Goal: Task Accomplishment & Management: Manage account settings

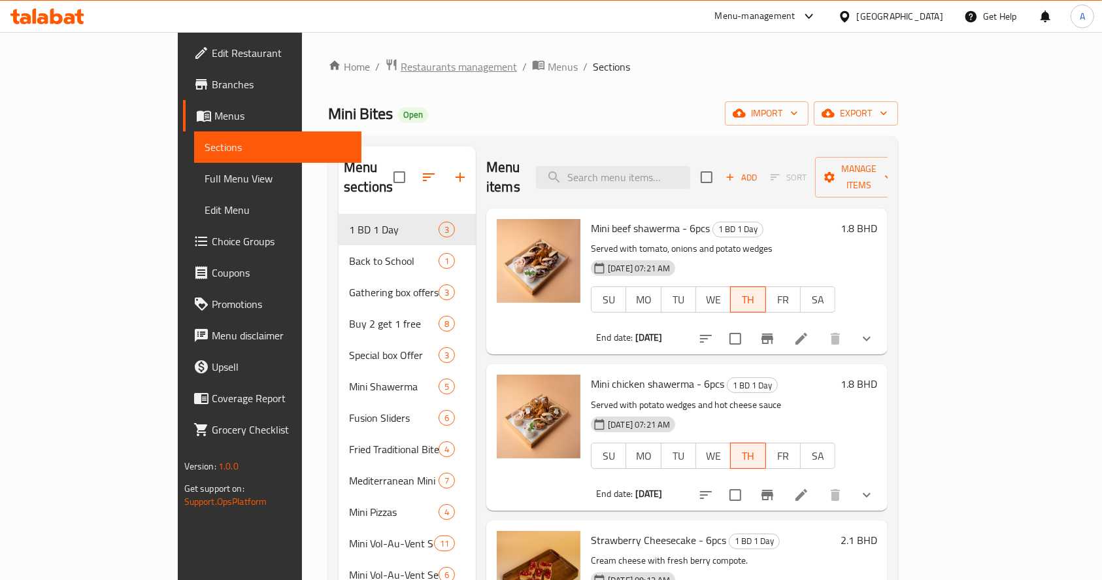
click at [401, 60] on span "Restaurants management" at bounding box center [459, 67] width 116 height 16
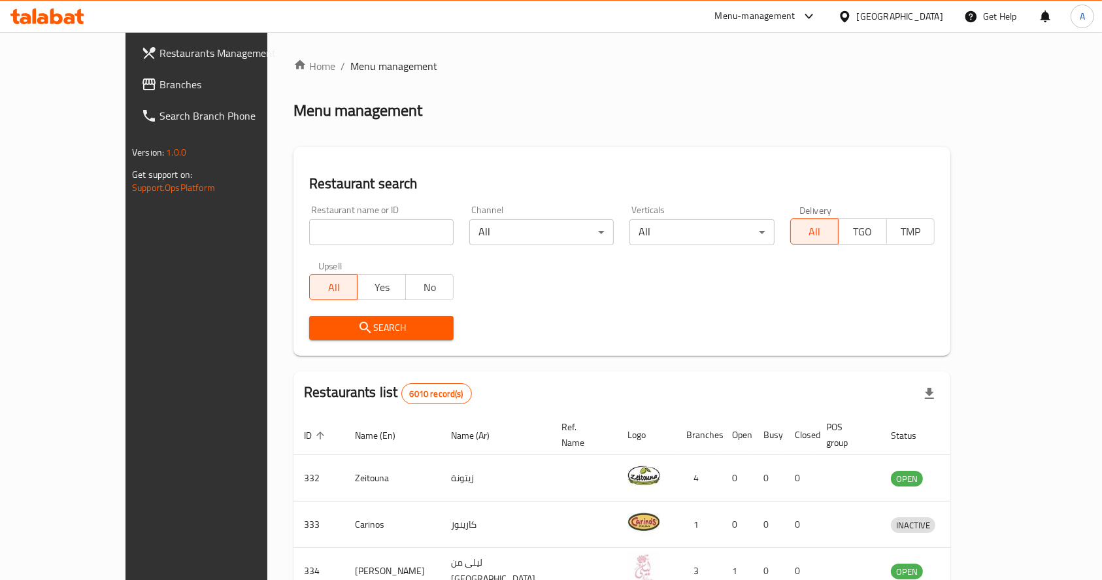
click at [353, 222] on input "search" at bounding box center [381, 232] width 144 height 26
type input "[PERSON_NAME]"
click at [357, 336] on button "Search" at bounding box center [381, 328] width 144 height 24
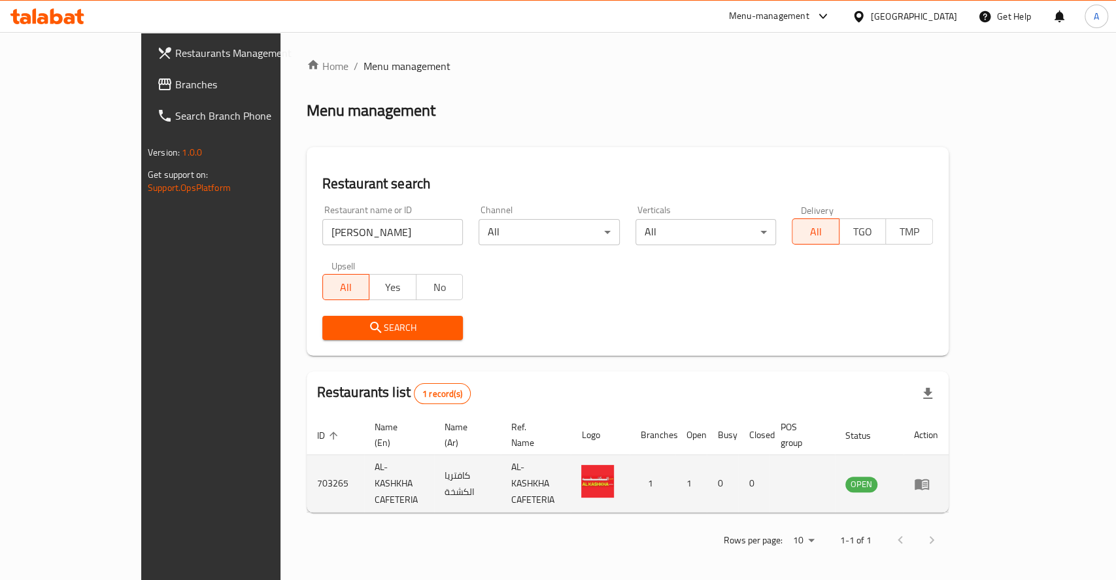
click at [929, 476] on icon "enhanced table" at bounding box center [922, 484] width 16 height 16
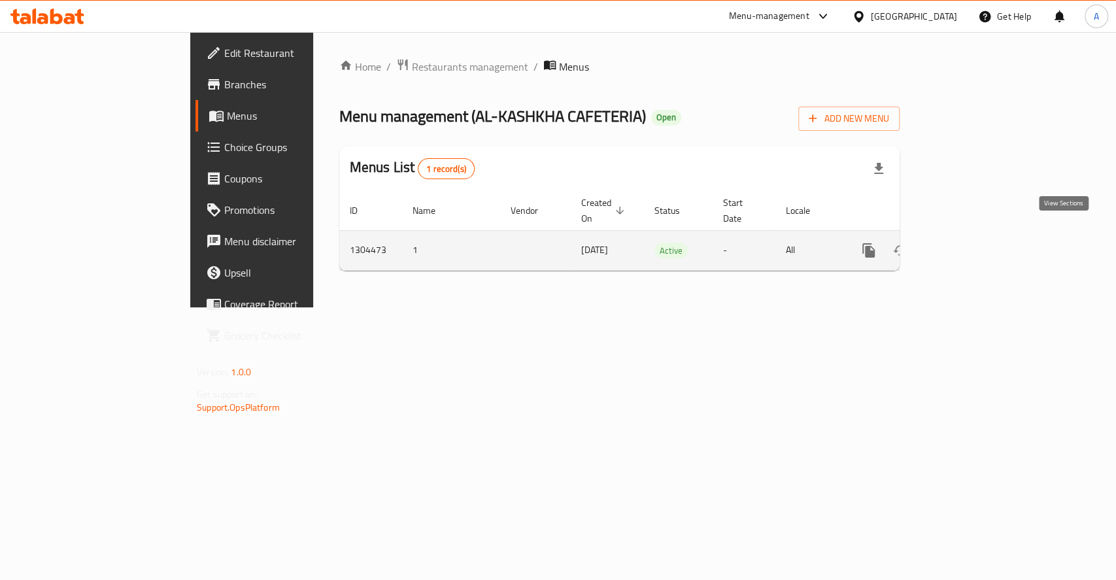
click at [970, 242] on icon "enhanced table" at bounding box center [963, 250] width 16 height 16
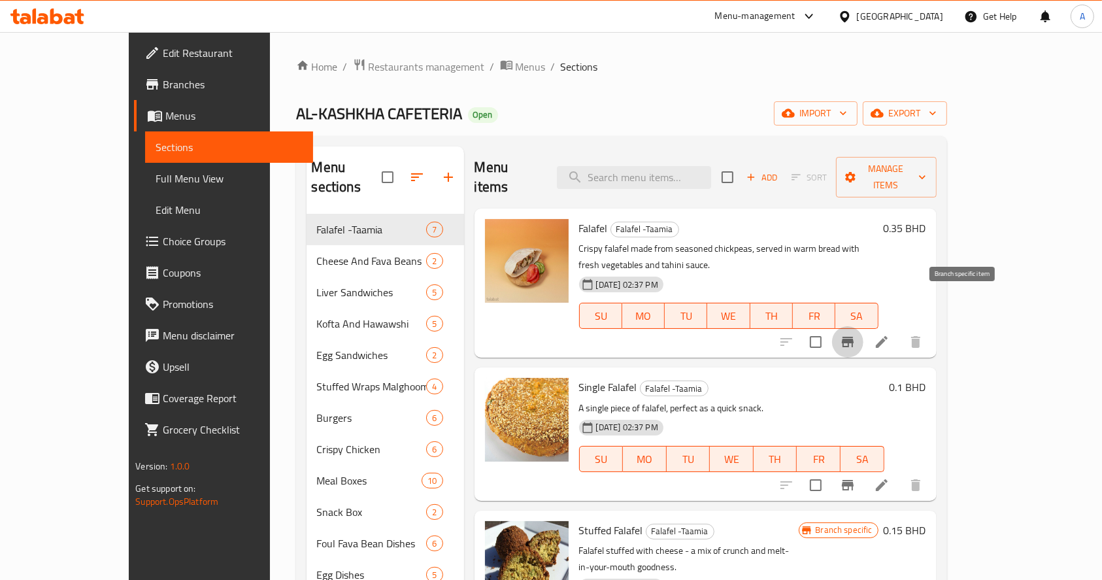
click at [853, 337] on icon "Branch-specific-item" at bounding box center [848, 342] width 12 height 10
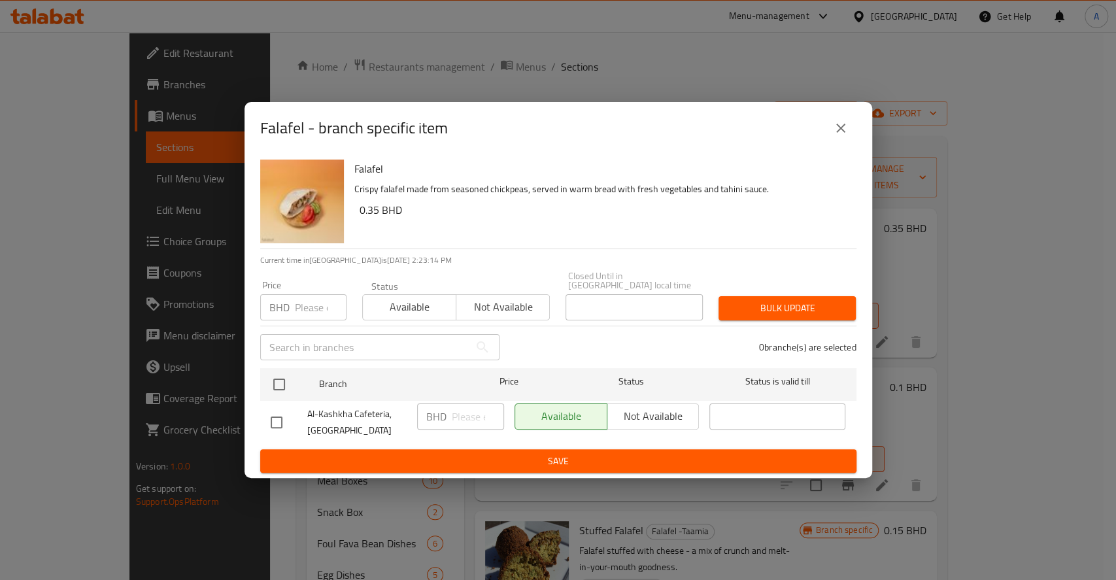
click at [308, 301] on input "number" at bounding box center [321, 307] width 52 height 26
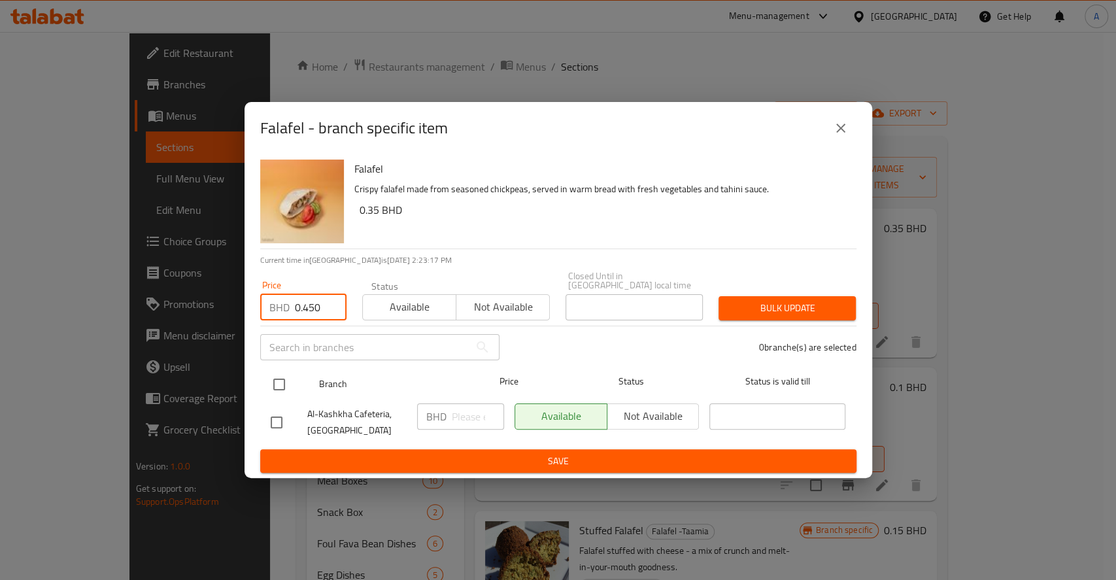
type input "0.450"
click at [273, 378] on input "checkbox" at bounding box center [278, 384] width 27 height 27
checkbox input "true"
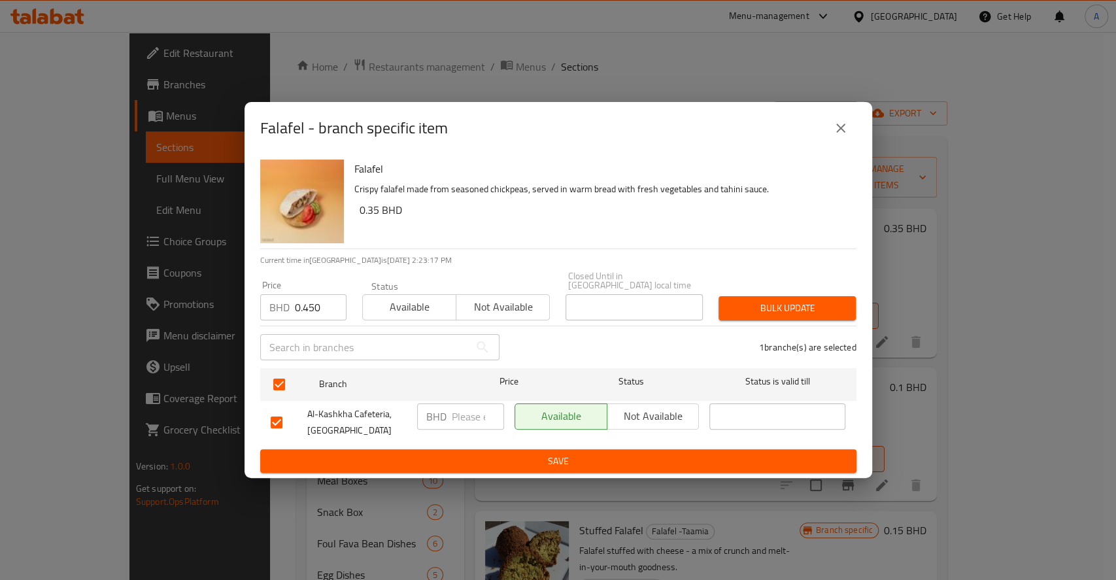
click at [408, 439] on div "Al-Kashkha Cafeteria, [GEOGRAPHIC_DATA]" at bounding box center [338, 422] width 146 height 48
click at [410, 457] on span "Save" at bounding box center [558, 461] width 575 height 16
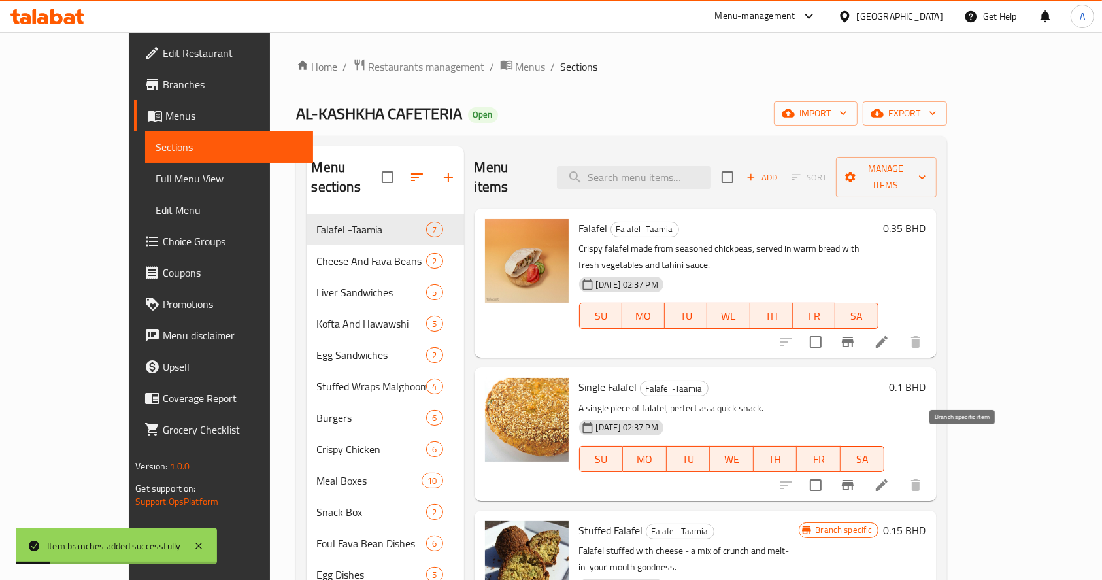
click at [863, 469] on button "Branch-specific-item" at bounding box center [847, 484] width 31 height 31
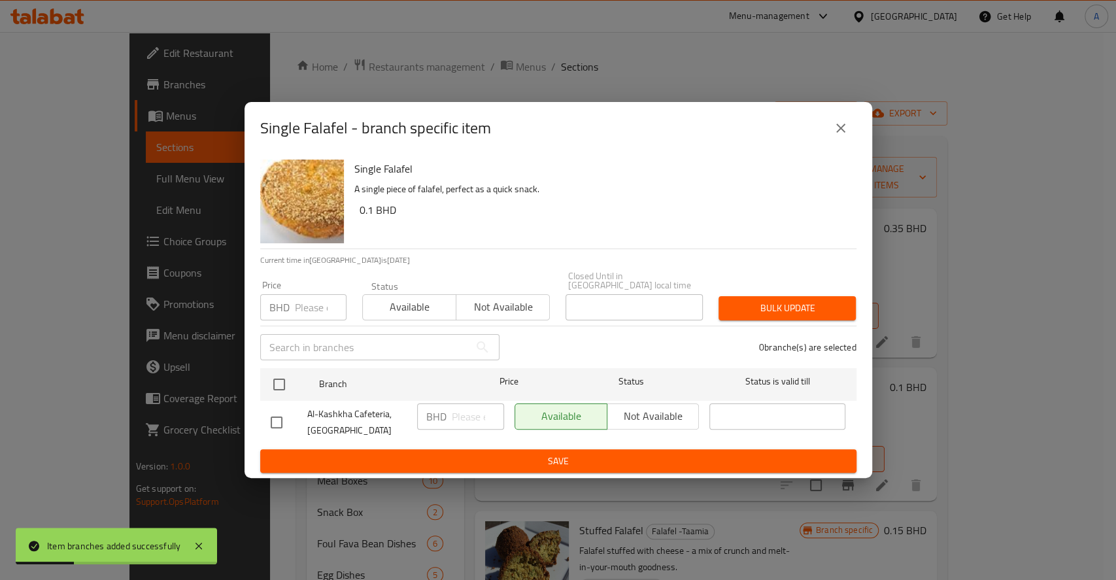
click at [299, 307] on input "number" at bounding box center [321, 307] width 52 height 26
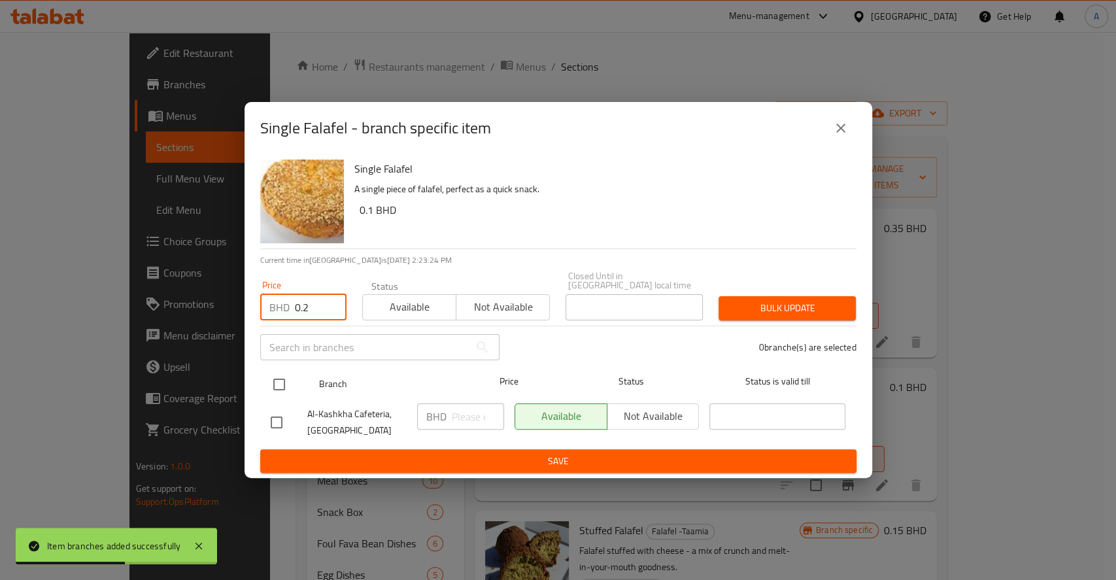
type input "0.2"
click at [278, 391] on input "checkbox" at bounding box center [278, 384] width 27 height 27
checkbox input "true"
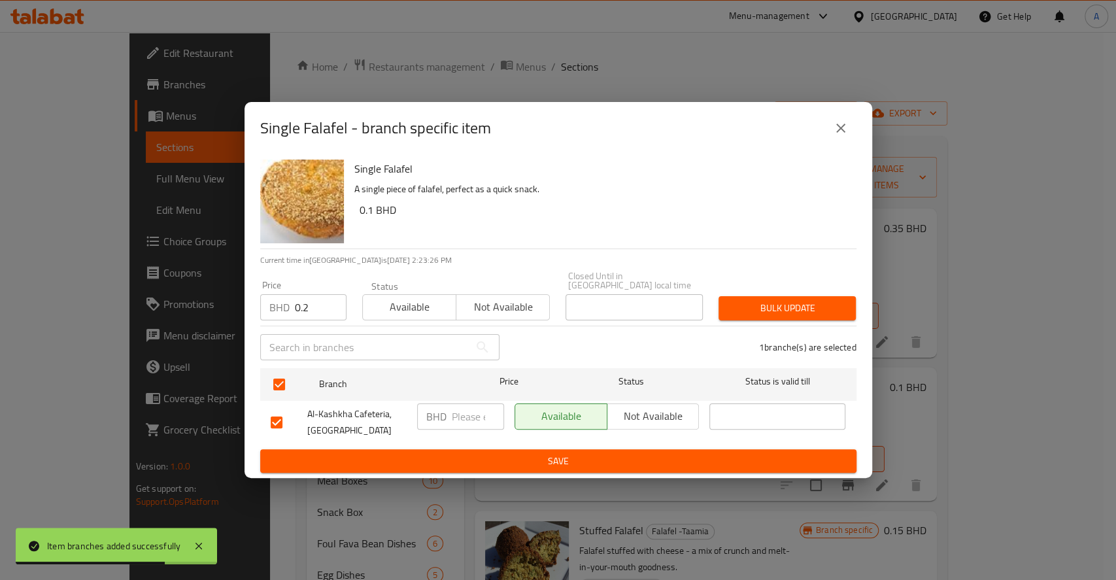
click at [540, 463] on span "Save" at bounding box center [558, 461] width 575 height 16
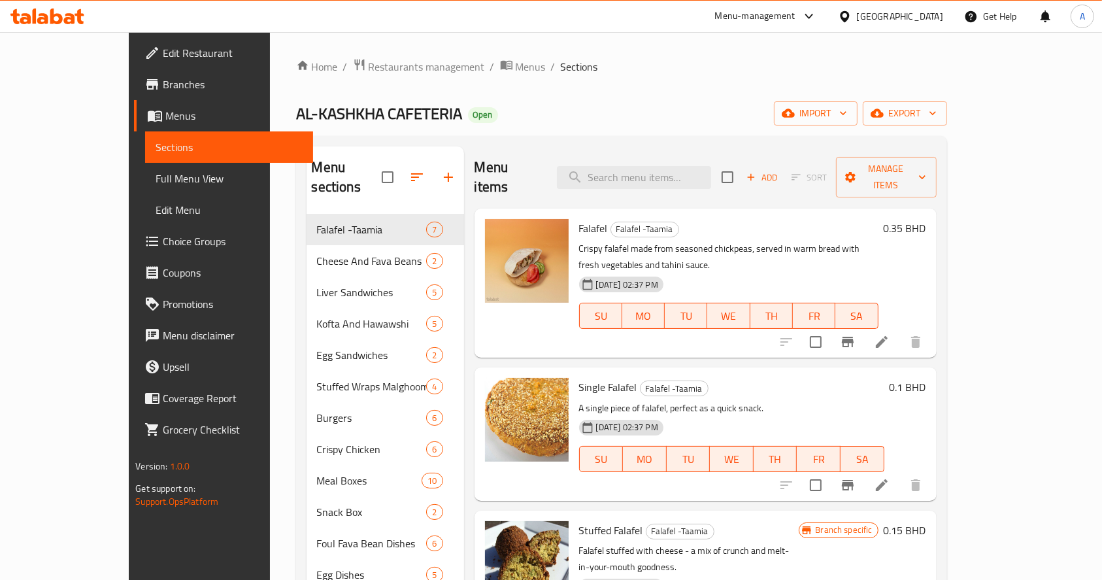
click at [947, 69] on ol "Home / Restaurants management / Menus / Sections" at bounding box center [621, 66] width 651 height 17
click at [853, 480] on icon "Branch-specific-item" at bounding box center [848, 485] width 12 height 10
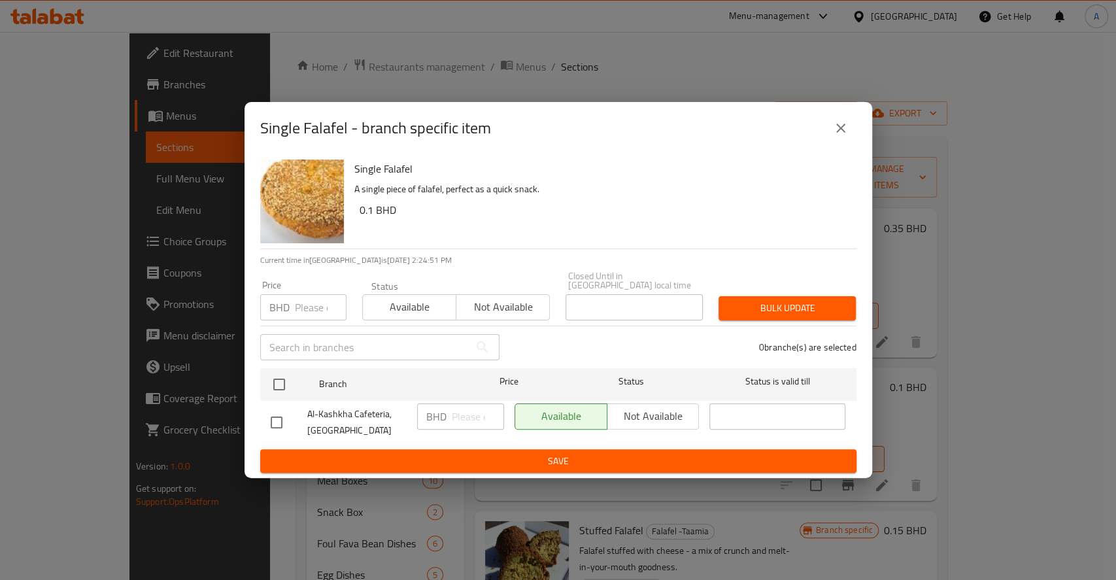
click at [295, 305] on input "number" at bounding box center [321, 307] width 52 height 26
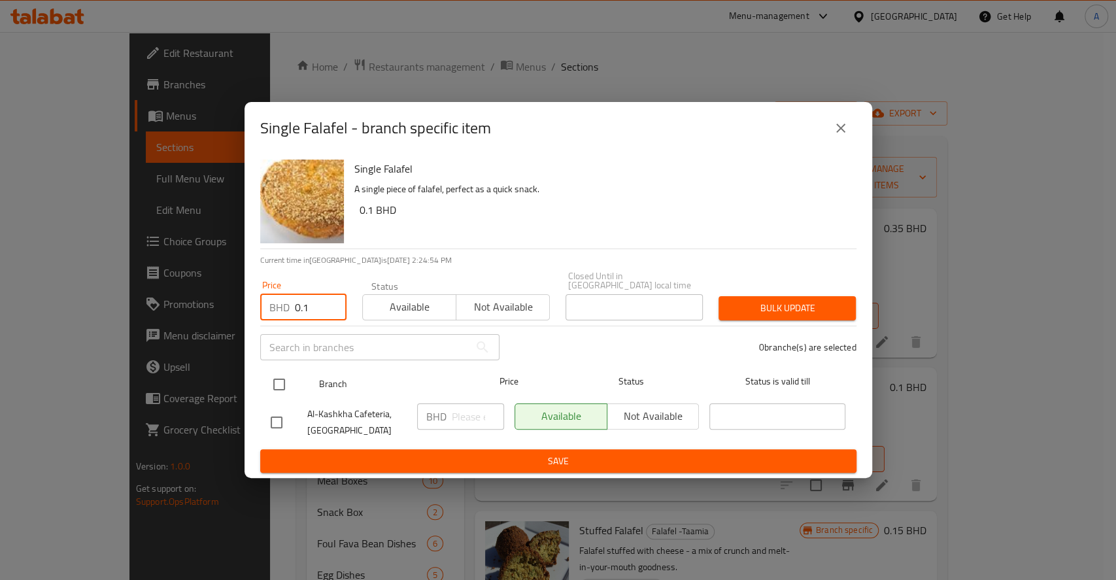
type input "0.1"
click at [283, 379] on input "checkbox" at bounding box center [278, 384] width 27 height 27
checkbox input "true"
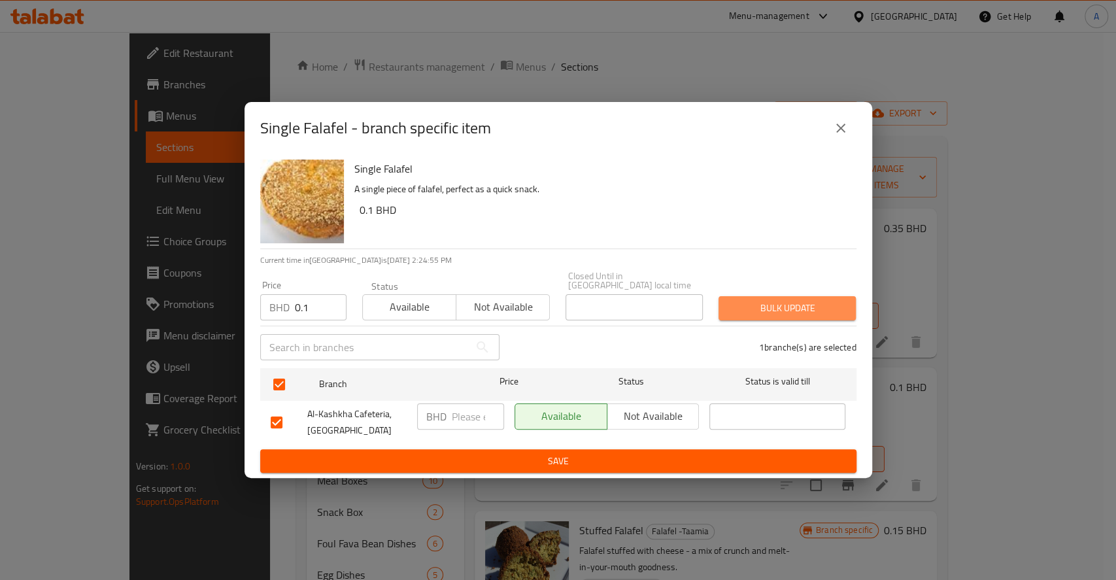
click at [811, 300] on span "Bulk update" at bounding box center [787, 308] width 116 height 16
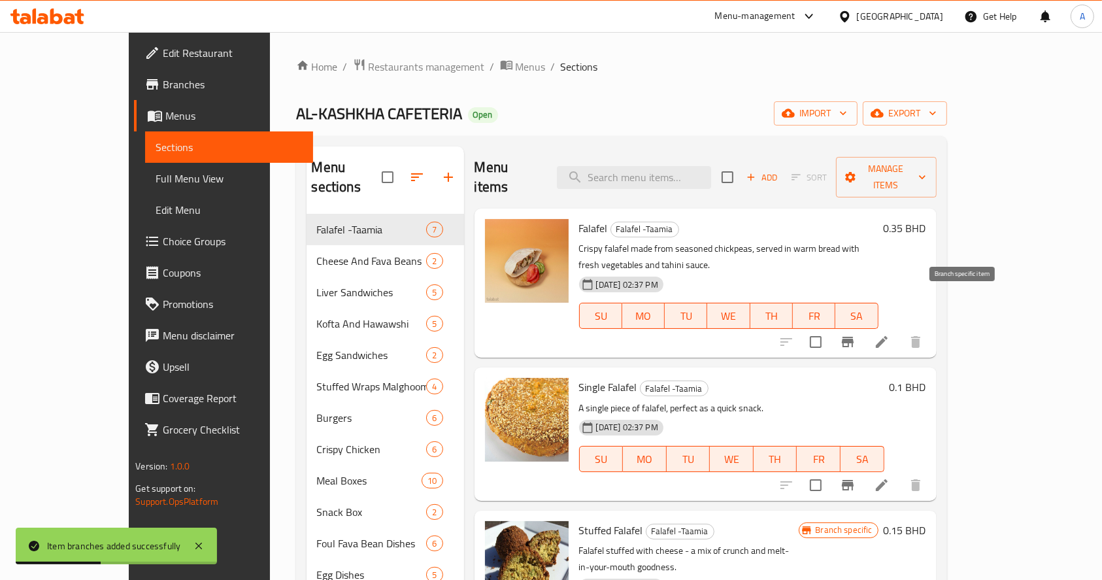
click at [853, 337] on icon "Branch-specific-item" at bounding box center [848, 342] width 12 height 10
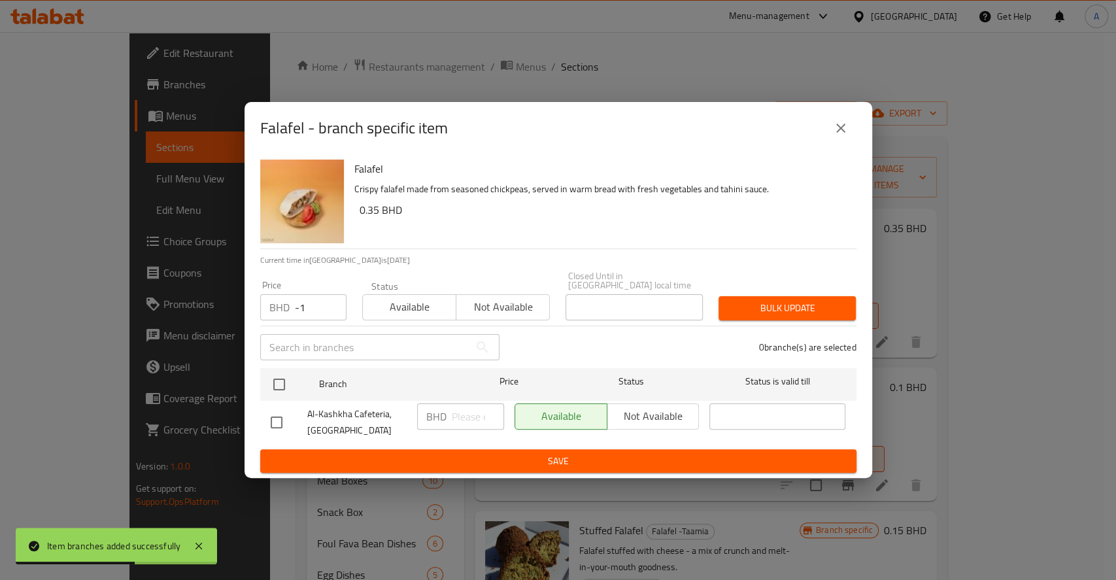
click at [329, 306] on input "-1" at bounding box center [321, 307] width 52 height 26
click at [331, 299] on input "0" at bounding box center [321, 307] width 52 height 26
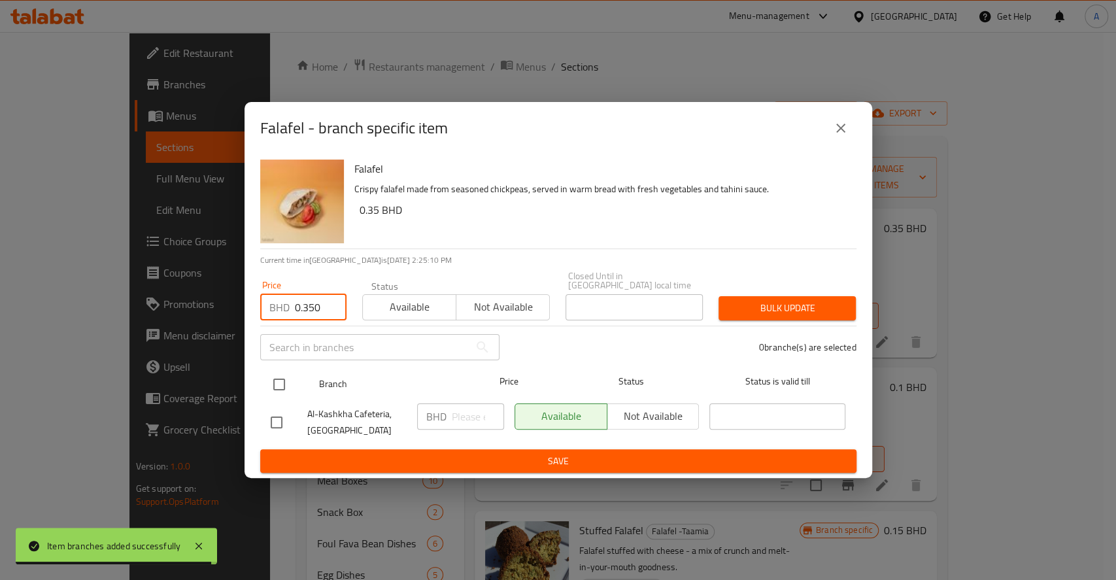
type input "0.350"
click at [287, 386] on input "checkbox" at bounding box center [278, 384] width 27 height 27
checkbox input "true"
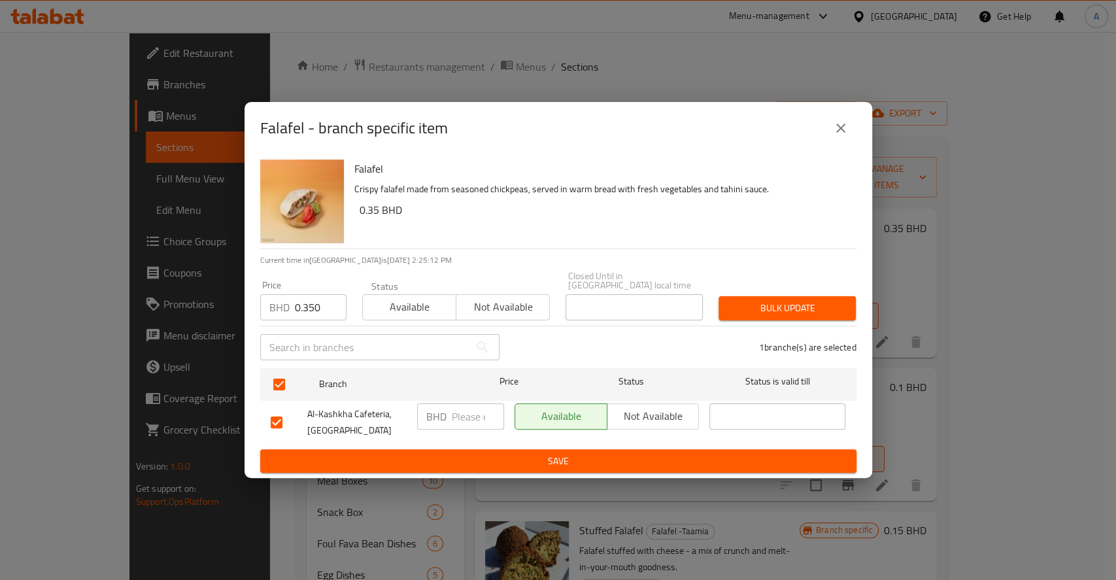
click at [648, 463] on span "Save" at bounding box center [558, 461] width 575 height 16
